Goal: Find contact information: Find contact information

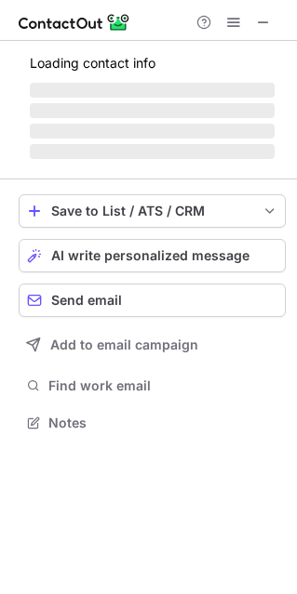
scroll to position [403, 297]
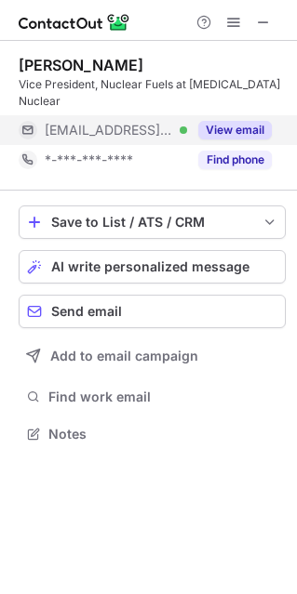
click at [236, 121] on button "View email" at bounding box center [234, 130] width 73 height 19
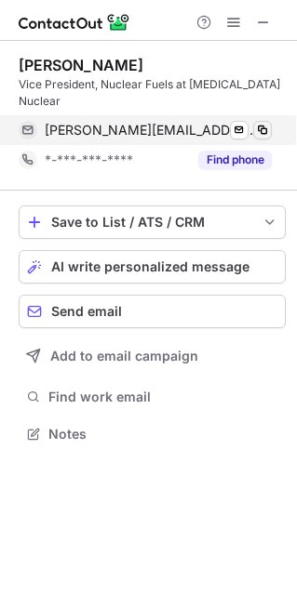
click at [266, 123] on span at bounding box center [262, 130] width 15 height 15
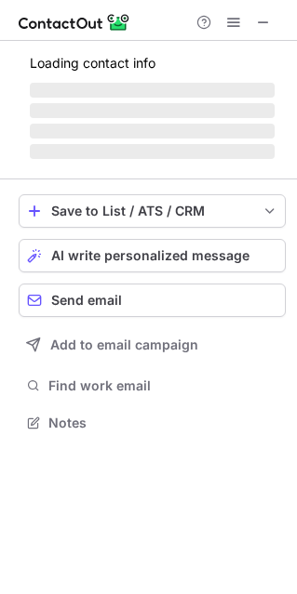
scroll to position [450, 297]
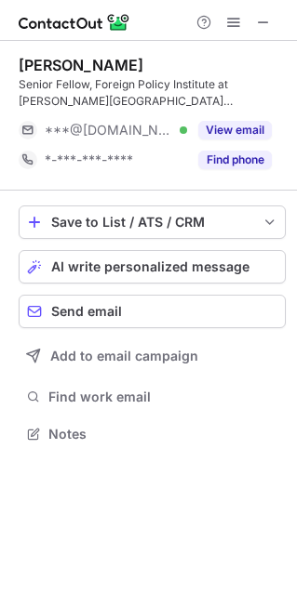
scroll to position [420, 297]
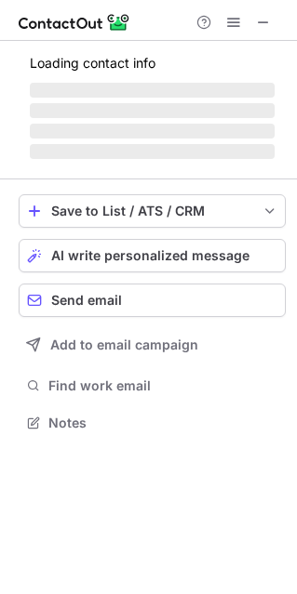
scroll to position [411, 297]
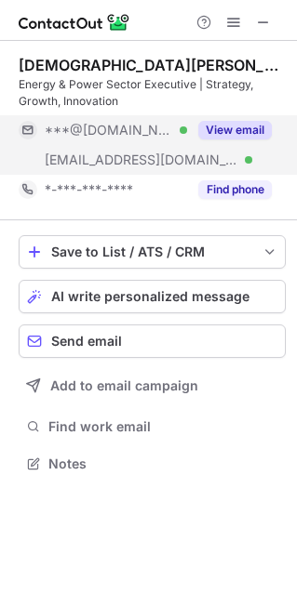
click at [249, 120] on div "View email" at bounding box center [229, 130] width 85 height 30
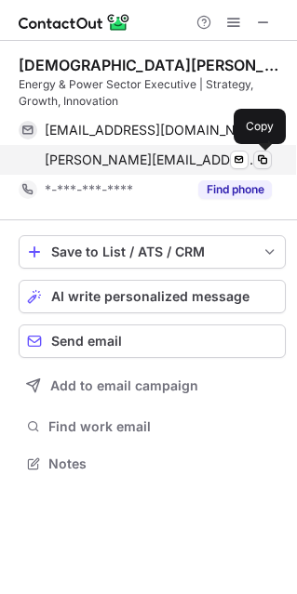
click at [265, 158] on span at bounding box center [262, 159] width 15 height 15
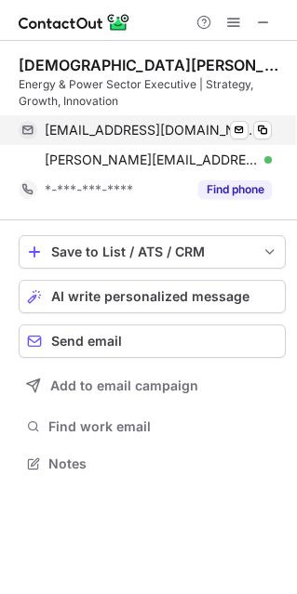
drag, startPoint x: 236, startPoint y: 127, endPoint x: 292, endPoint y: 120, distance: 56.3
click at [73, 121] on div "[EMAIL_ADDRESS][DOMAIN_NAME] Verified Send email Copy" at bounding box center [145, 130] width 253 height 30
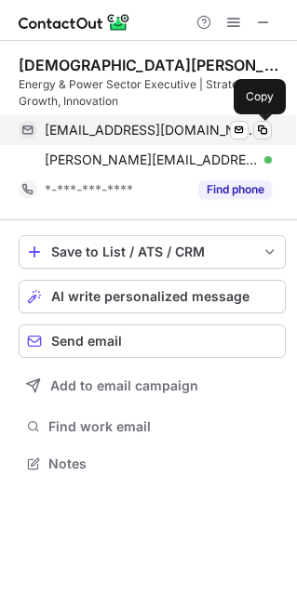
click at [267, 128] on span at bounding box center [262, 130] width 15 height 15
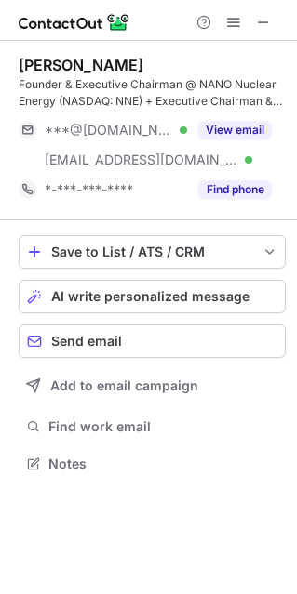
scroll to position [450, 297]
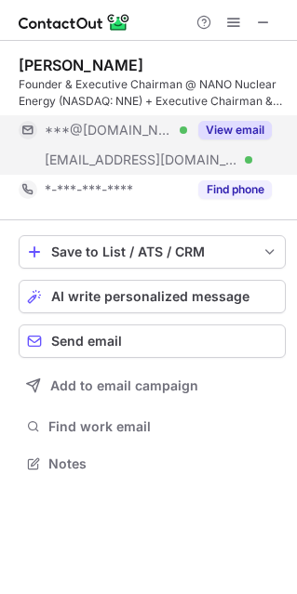
drag, startPoint x: 228, startPoint y: 130, endPoint x: 215, endPoint y: 134, distance: 13.5
click at [228, 130] on button "View email" at bounding box center [234, 130] width 73 height 19
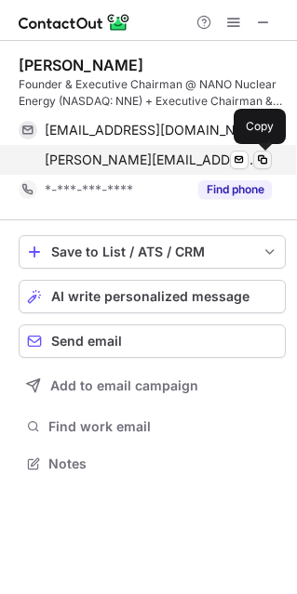
click at [260, 161] on span at bounding box center [262, 159] width 15 height 15
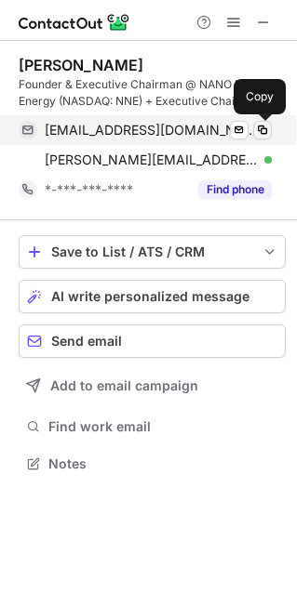
click at [261, 128] on span at bounding box center [262, 130] width 15 height 15
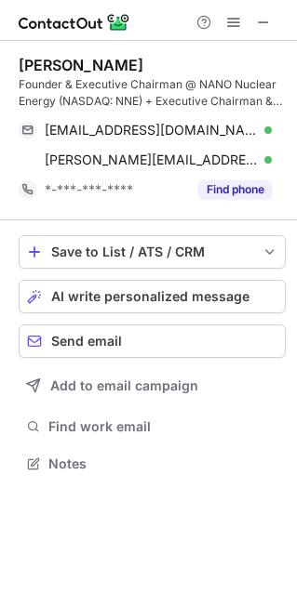
drag, startPoint x: 269, startPoint y: 19, endPoint x: 25, endPoint y: 87, distance: 253.1
click at [270, 18] on span at bounding box center [263, 22] width 15 height 15
